Goal: Task Accomplishment & Management: Use online tool/utility

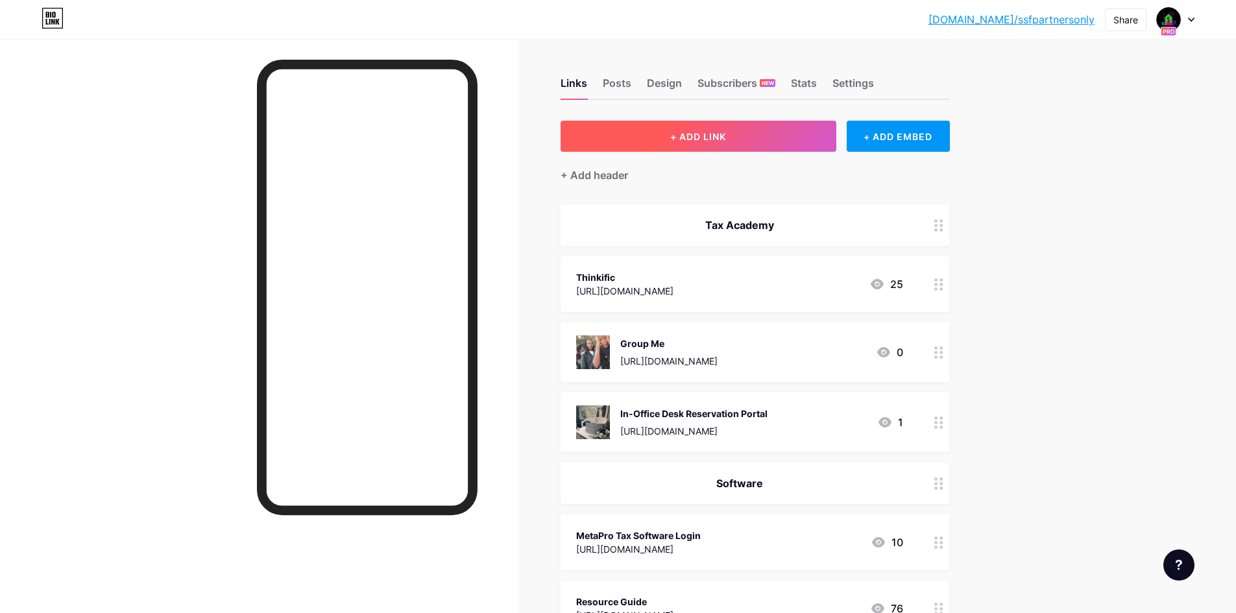
click at [703, 138] on span "+ ADD LINK" at bounding box center [698, 136] width 56 height 11
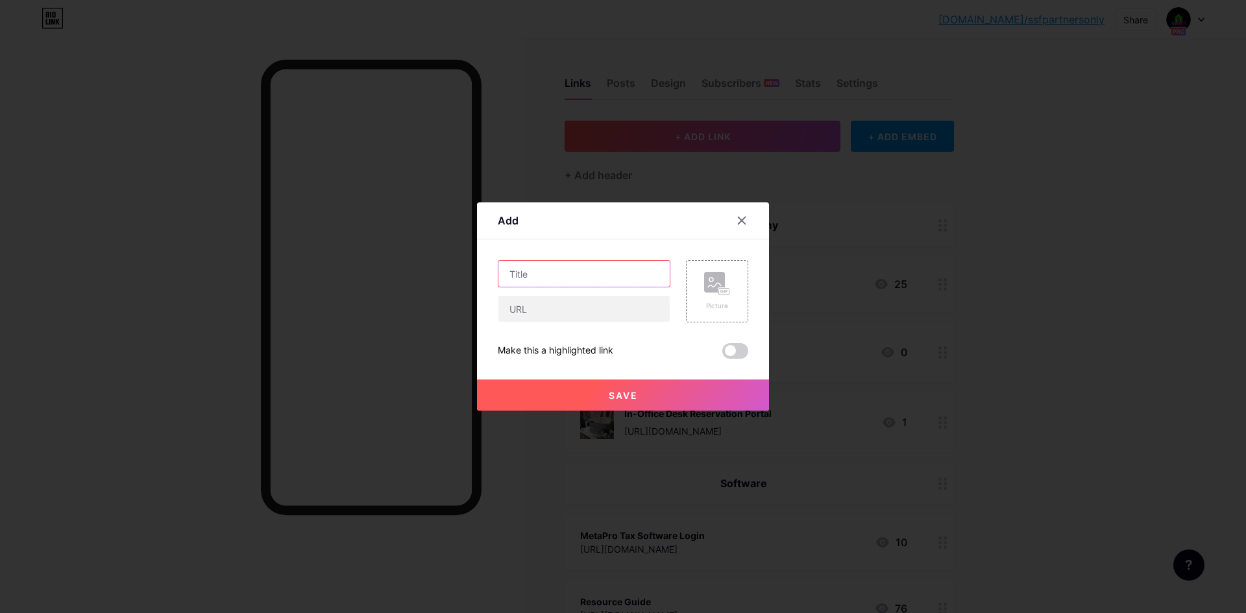
click at [549, 276] on input "text" at bounding box center [583, 274] width 171 height 26
type input "Compliance Officer"
click at [551, 309] on input "text" at bounding box center [583, 309] width 171 height 26
paste input "[URL][DOMAIN_NAME]"
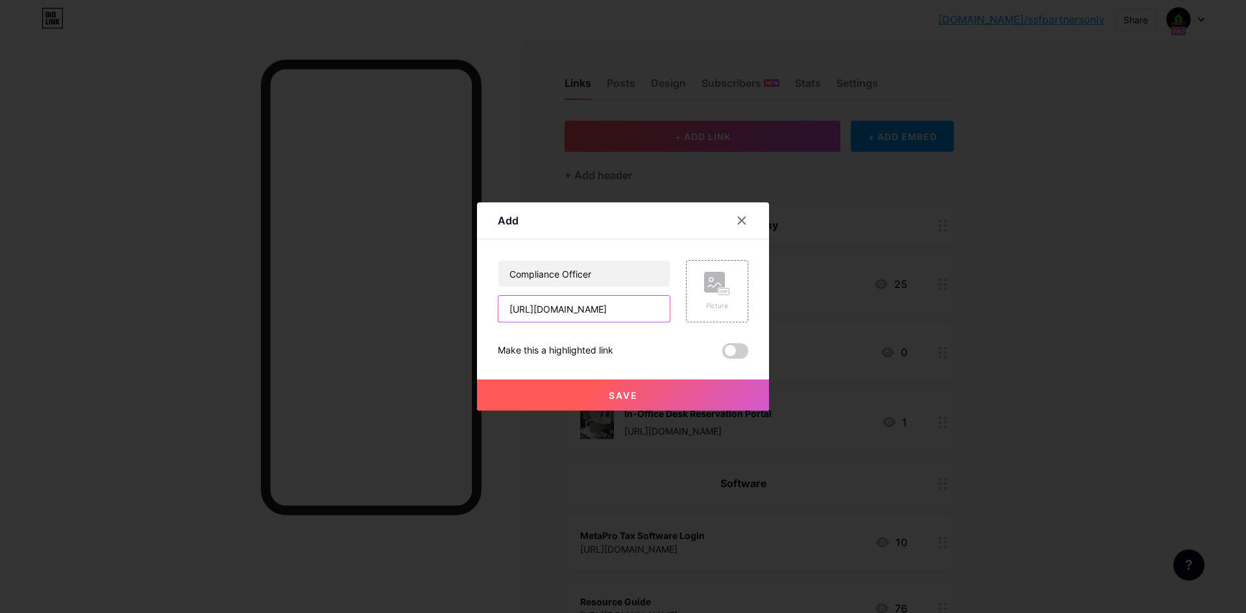
type input "[URL][DOMAIN_NAME]"
click at [642, 387] on button "Save" at bounding box center [623, 395] width 292 height 31
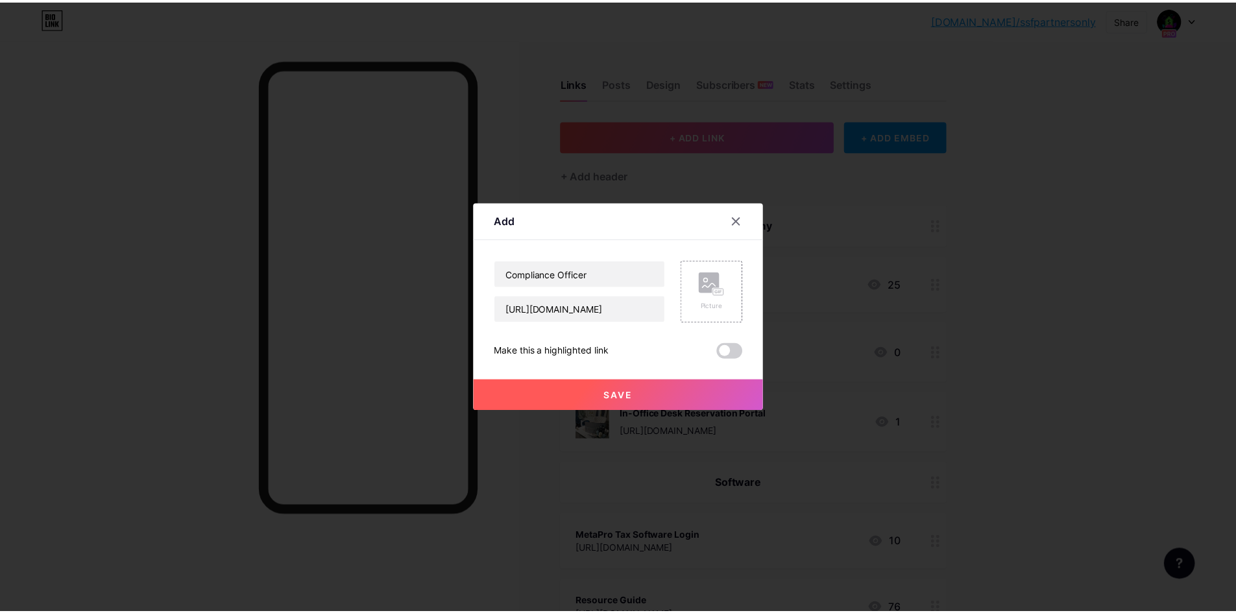
scroll to position [0, 0]
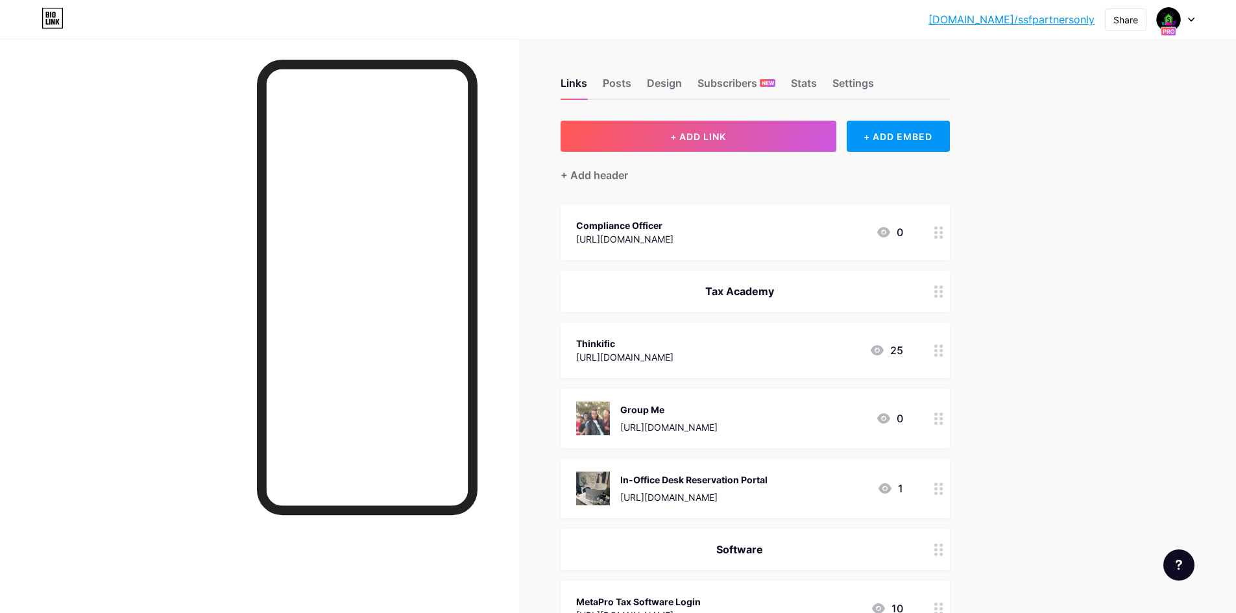
drag, startPoint x: 834, startPoint y: 252, endPoint x: 838, endPoint y: 376, distance: 123.3
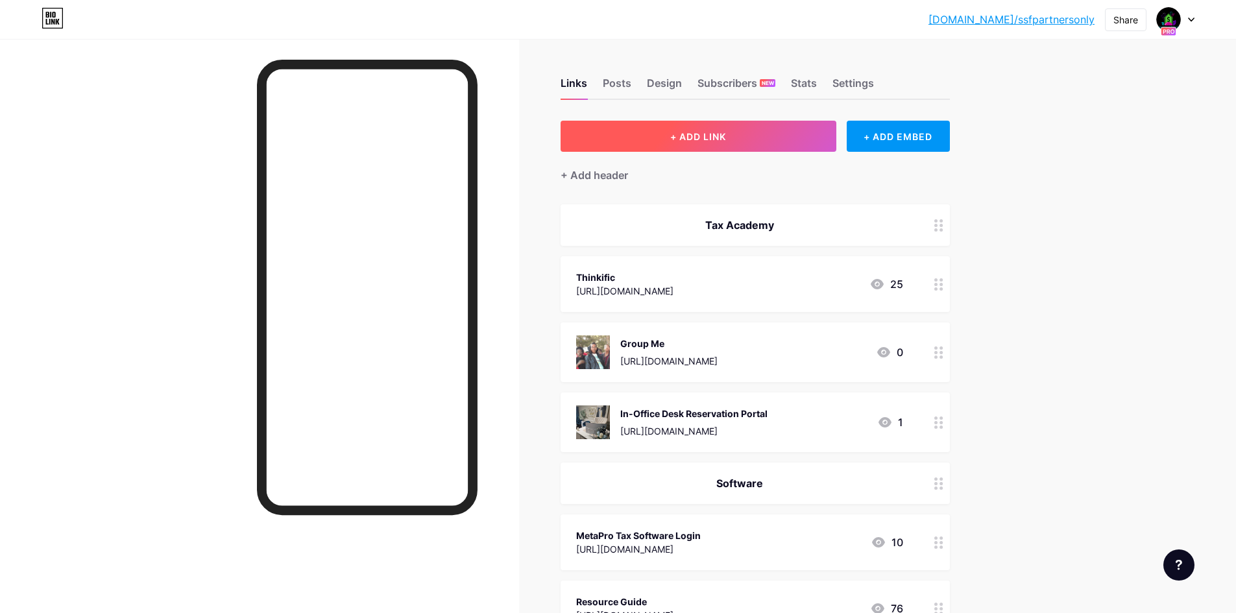
click at [688, 135] on span "+ ADD LINK" at bounding box center [698, 136] width 56 height 11
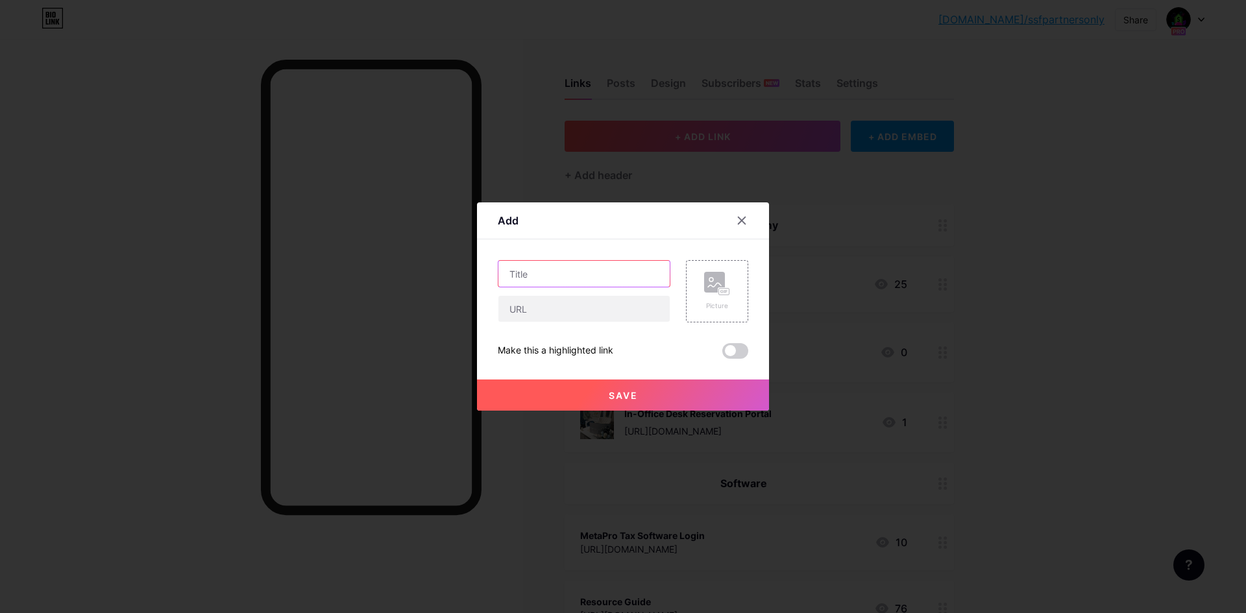
click at [579, 277] on input "text" at bounding box center [583, 274] width 171 height 26
click at [533, 275] on input "Paymement Portal" at bounding box center [583, 274] width 171 height 26
click at [540, 275] on input "Paymement Portal" at bounding box center [583, 274] width 171 height 26
click at [535, 274] on input "Paymement Portal" at bounding box center [583, 274] width 171 height 26
type input "Payment Portal"
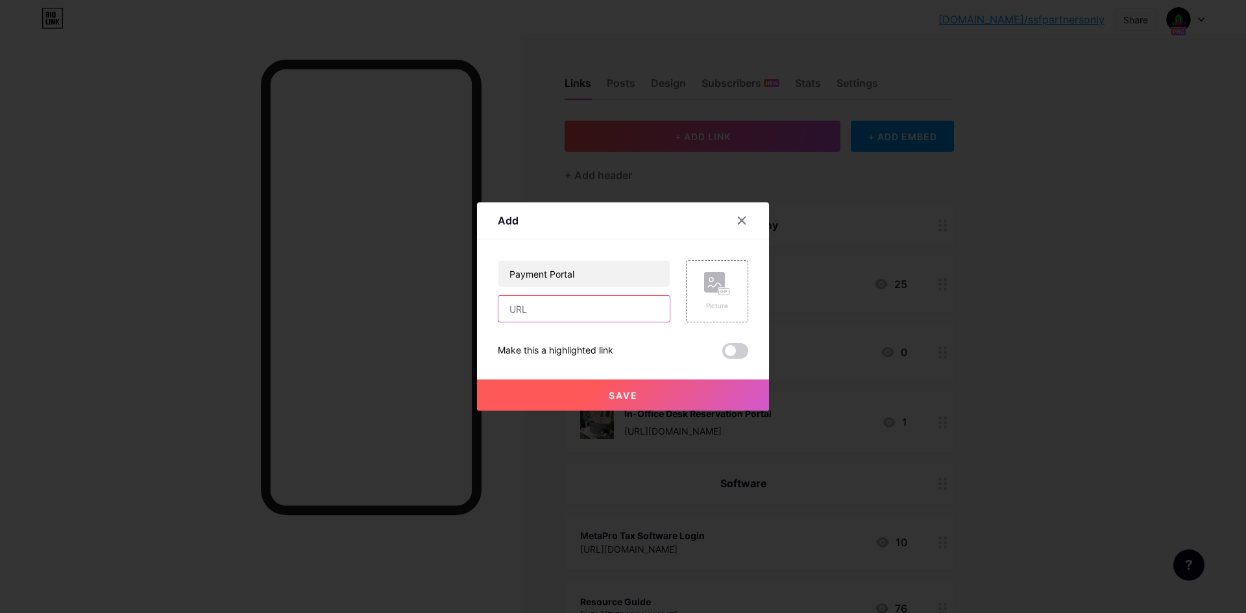
click at [553, 320] on input "text" at bounding box center [583, 309] width 171 height 26
paste input "[URL][DOMAIN_NAME]"
type input "[URL][DOMAIN_NAME]"
click at [618, 389] on button "Save" at bounding box center [623, 395] width 292 height 31
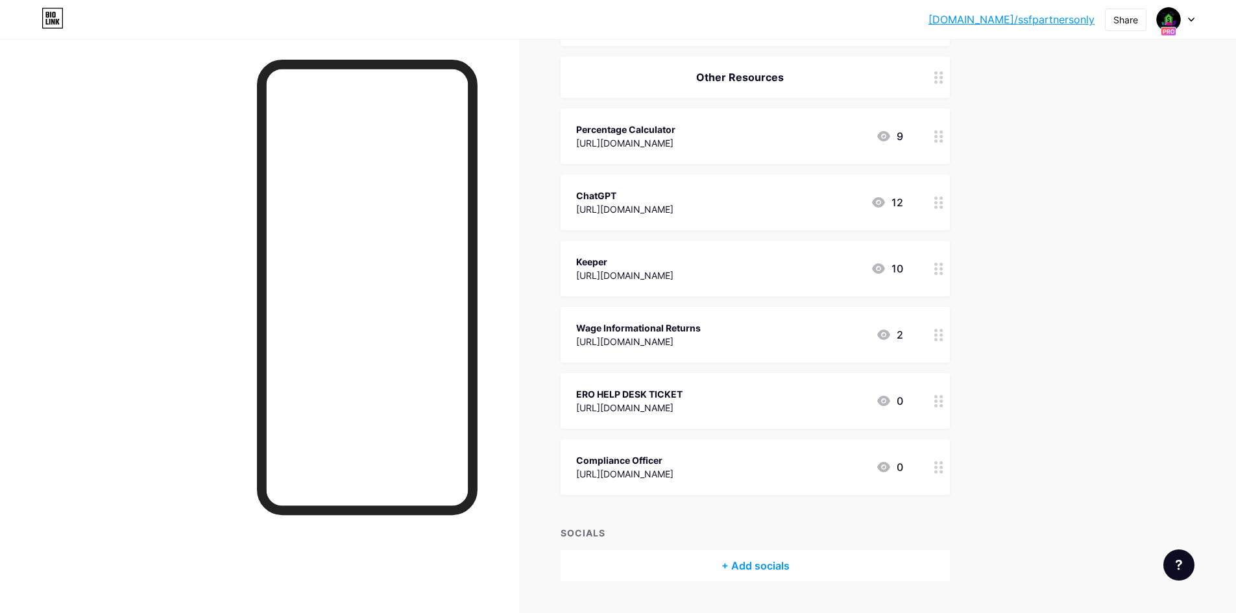
scroll to position [1407, 0]
